Goal: Navigation & Orientation: Find specific page/section

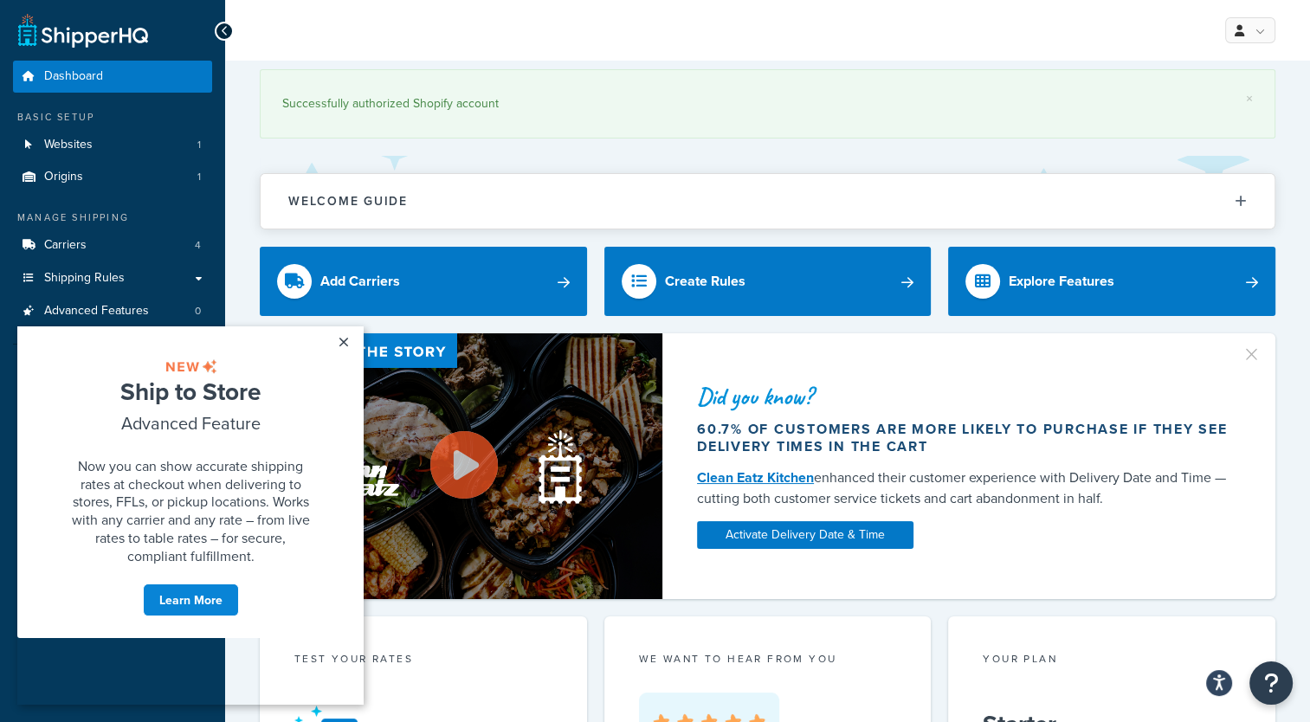
click at [597, 125] on div "× Successfully authorized Shopify account" at bounding box center [768, 103] width 1016 height 69
click at [343, 338] on link "×" at bounding box center [343, 341] width 30 height 31
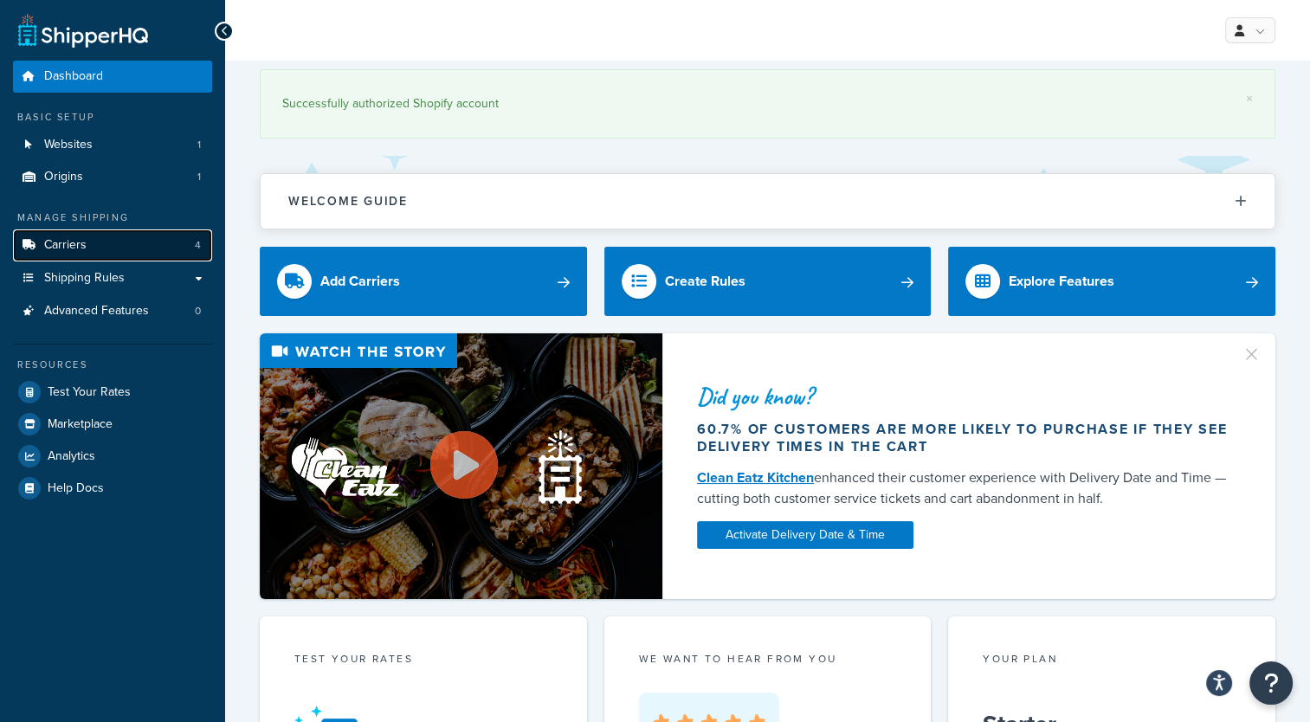
click at [103, 248] on link "Carriers 4" at bounding box center [112, 245] width 199 height 32
click at [69, 243] on span "Carriers" at bounding box center [65, 245] width 42 height 15
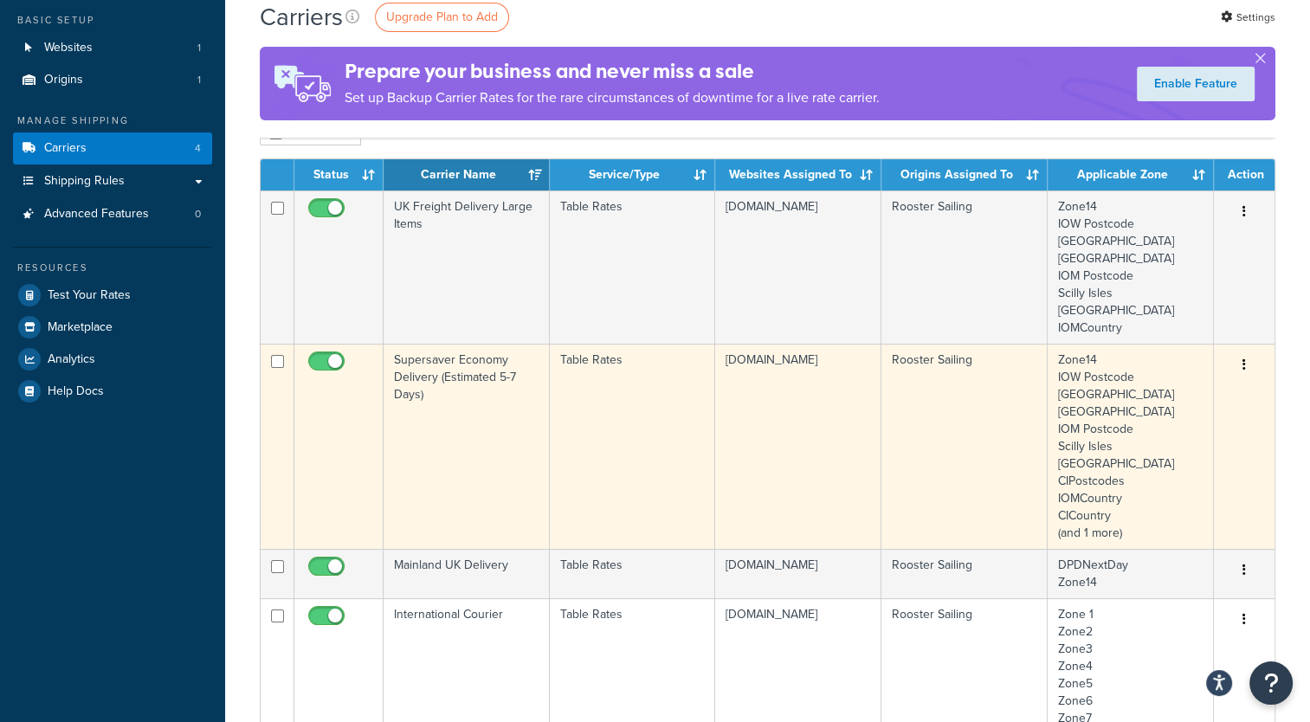
scroll to position [87, 0]
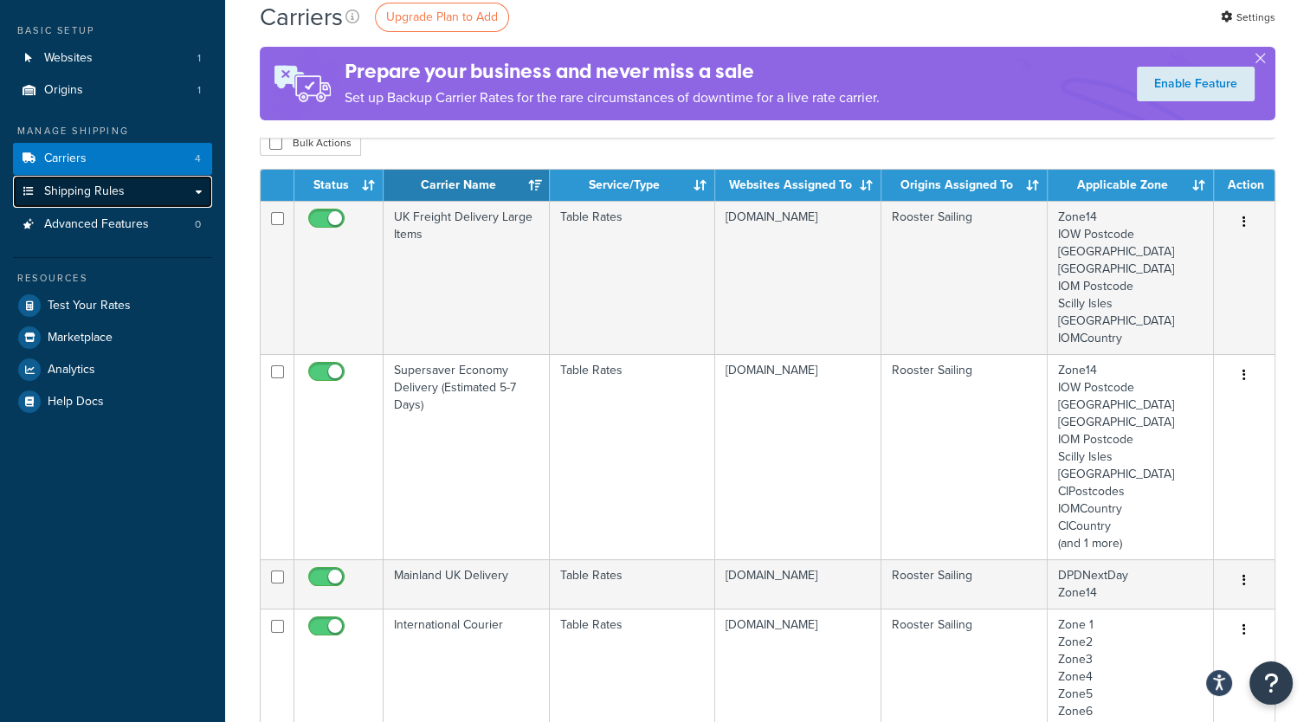
click at [100, 196] on span "Shipping Rules" at bounding box center [84, 191] width 81 height 15
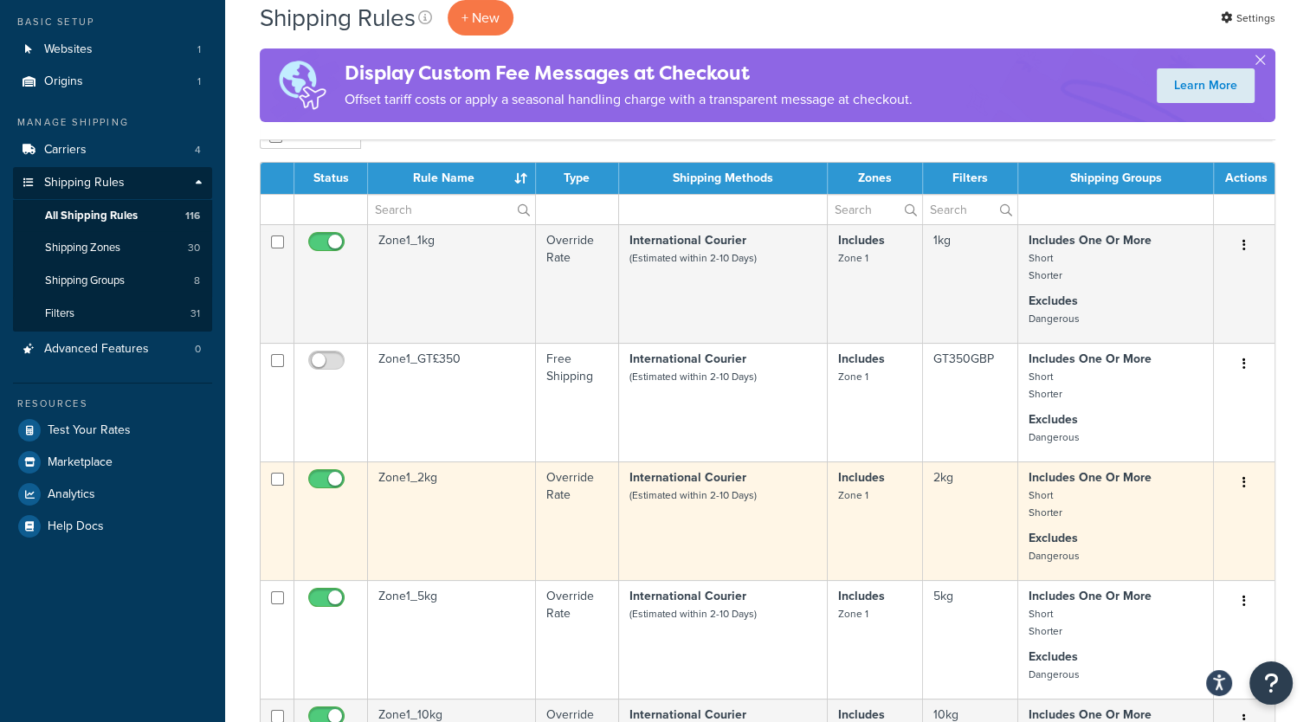
scroll to position [87, 0]
